Goal: Navigation & Orientation: Find specific page/section

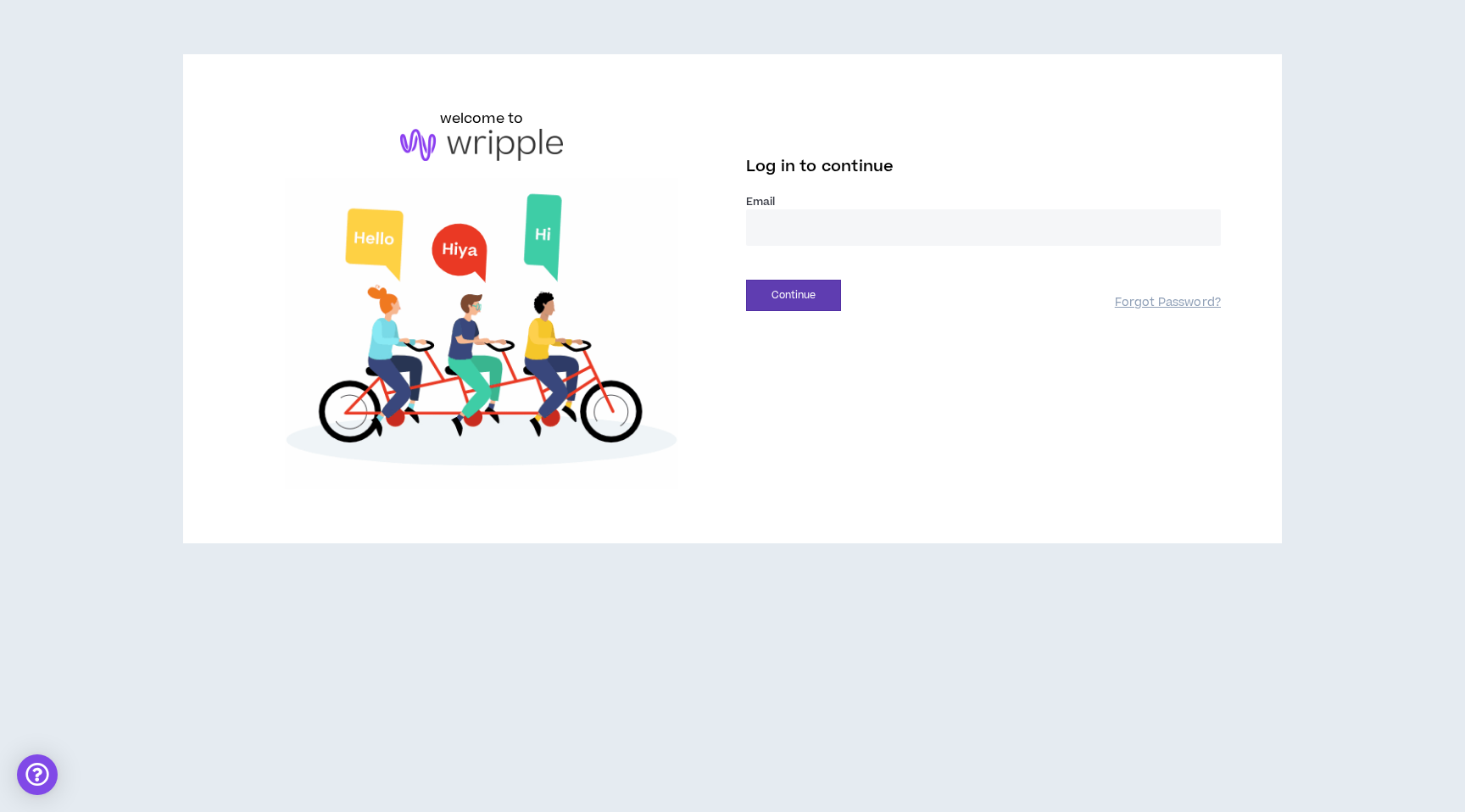
click at [774, 224] on input "email" at bounding box center [984, 227] width 475 height 36
type input "**********"
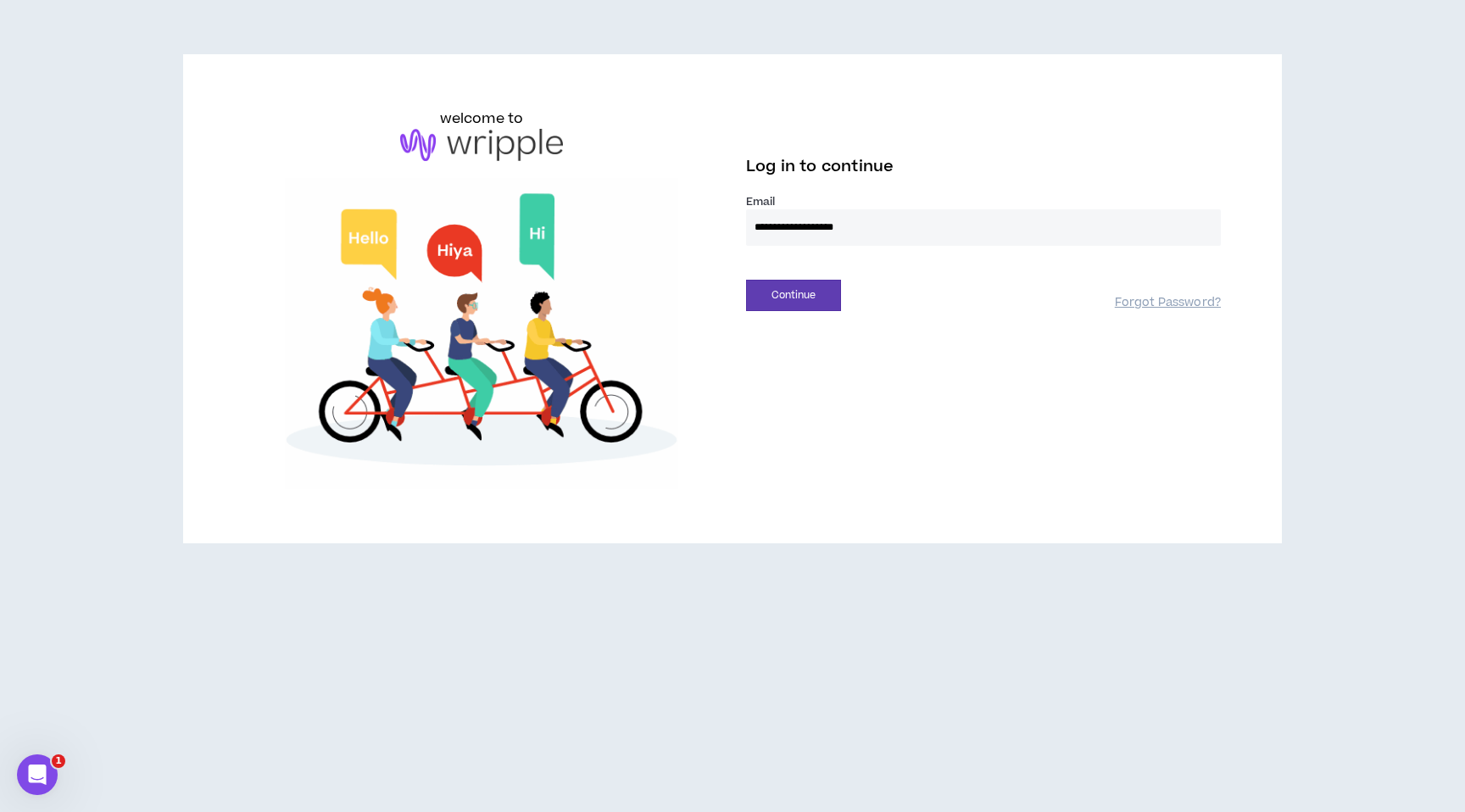
click at [746, 279] on button "Continue" at bounding box center [793, 295] width 95 height 32
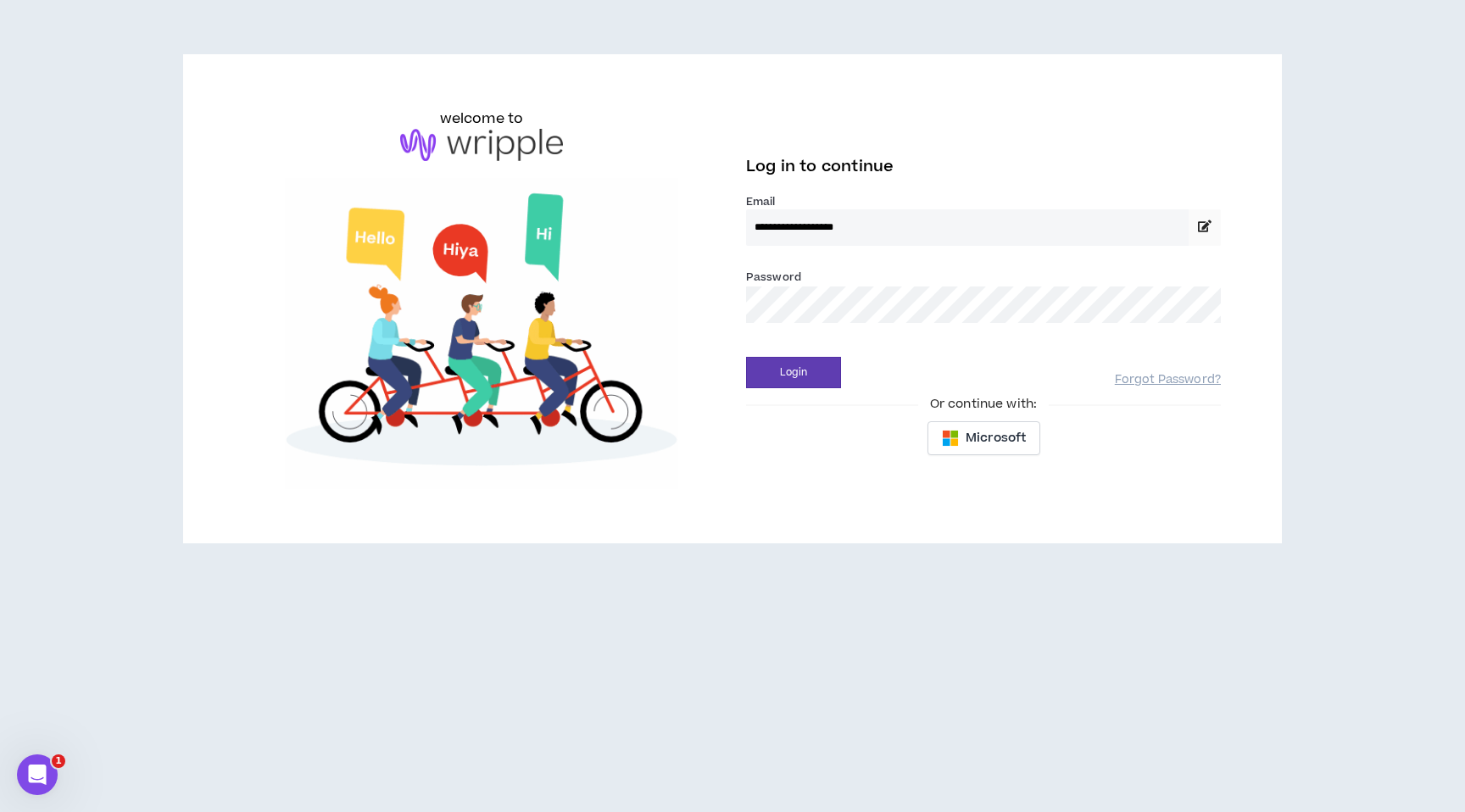
click at [746, 357] on button "Login" at bounding box center [793, 372] width 95 height 32
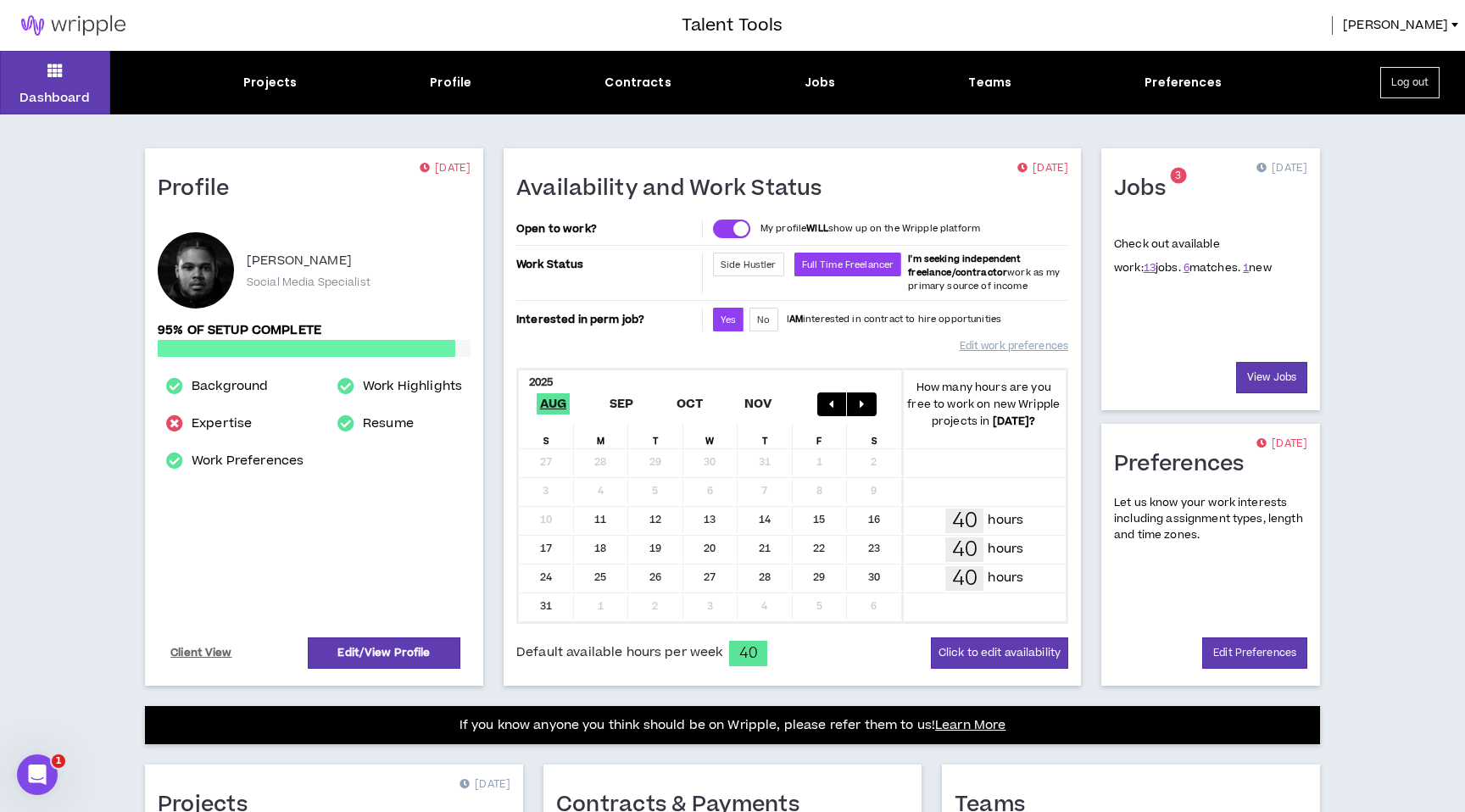
click at [796, 70] on div "Dashboard Projects Profile Contracts Jobs Teams Preferences Log out" at bounding box center [732, 82] width 1465 height 64
click at [807, 81] on div "Jobs" at bounding box center [820, 83] width 32 height 18
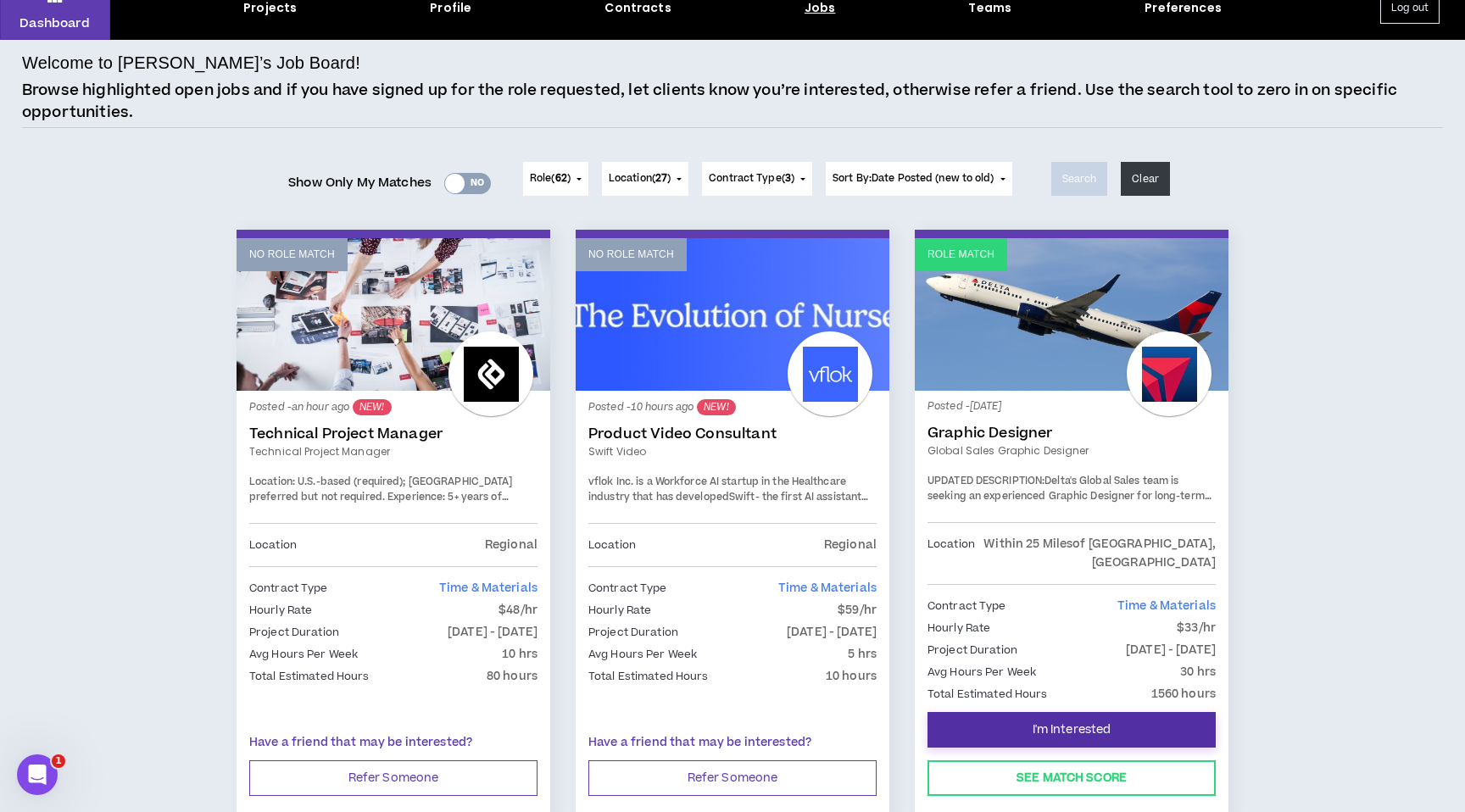
scroll to position [66, 0]
